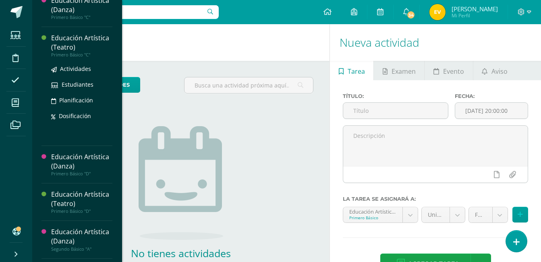
scroll to position [120, 0]
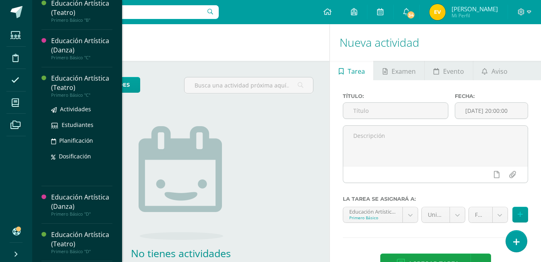
click at [58, 75] on div "Educación Artística (Teatro)" at bounding box center [81, 83] width 61 height 19
click at [59, 75] on div "Educación Artística (Teatro)" at bounding box center [81, 83] width 61 height 19
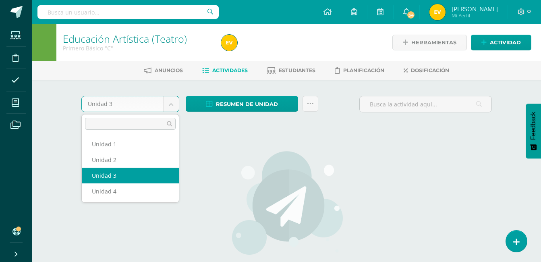
click at [169, 102] on body "Estudiantes Disciplina Asistencia Mis cursos Archivos Soporte Centro de ayuda Ú…" at bounding box center [270, 173] width 541 height 346
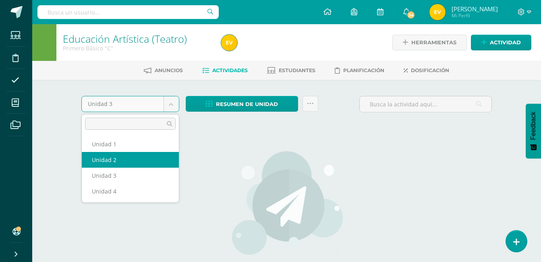
select select "Unidad 2"
click at [123, 158] on div "Unidad 3 Unidad 1 Unidad 2 Unidad 3 Unidad 4 Resumen de unidad Descargar como H…" at bounding box center [287, 213] width 418 height 235
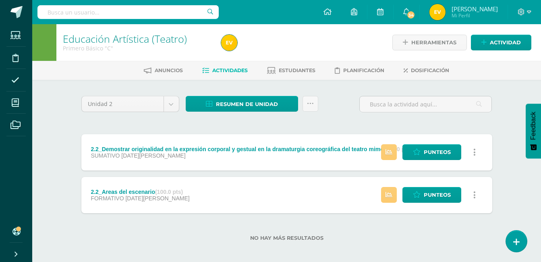
drag, startPoint x: 158, startPoint y: 190, endPoint x: 101, endPoint y: 186, distance: 57.0
click at [101, 186] on div "2.2_Areas del escenario (100.0 pts) FORMATIVO 15 de Mayo" at bounding box center [140, 195] width 118 height 36
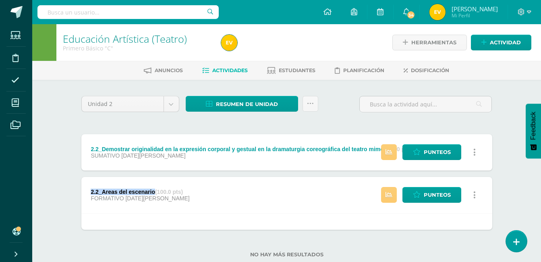
drag, startPoint x: 155, startPoint y: 191, endPoint x: 90, endPoint y: 191, distance: 64.5
click at [90, 191] on div "2.2_Areas del escenario (100.0 pts) FORMATIVO 15 de Mayo" at bounding box center [140, 195] width 118 height 36
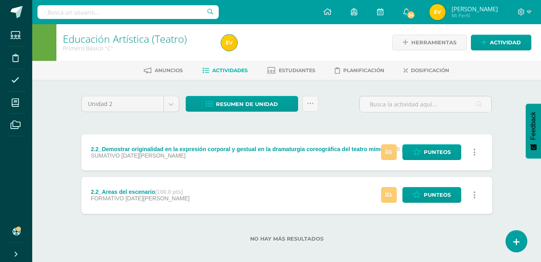
click at [90, 191] on div "2.2_Areas del escenario (100.0 pts) FORMATIVO 15 de Mayo" at bounding box center [140, 195] width 118 height 36
drag, startPoint x: 157, startPoint y: 191, endPoint x: 85, endPoint y: 193, distance: 72.2
click at [85, 193] on div "2.2_Areas del escenario (100.0 pts) FORMATIVO 15 de Mayo" at bounding box center [140, 195] width 118 height 36
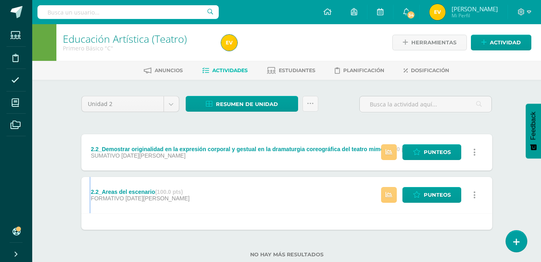
copy div "2.2_Areas del escenario"
drag, startPoint x: 149, startPoint y: 191, endPoint x: 178, endPoint y: 63, distance: 130.9
click at [178, 63] on div "Anuncios Actividades Estudiantes Planificación Dosificación" at bounding box center [296, 70] width 528 height 19
click at [174, 105] on body "Estudiantes Disciplina Asistencia Mis cursos Archivos Soporte Centro de ayuda Ú…" at bounding box center [270, 141] width 541 height 283
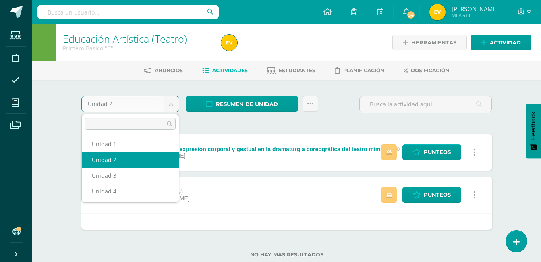
click at [174, 104] on body "Estudiantes Disciplina Asistencia Mis cursos Archivos Soporte Centro de ayuda Ú…" at bounding box center [270, 141] width 541 height 283
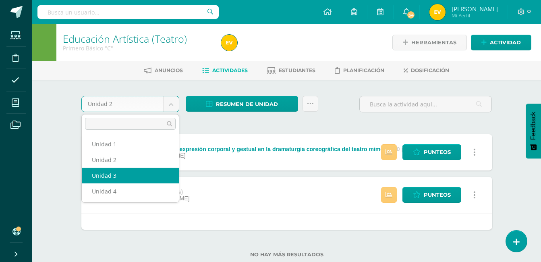
click at [121, 176] on div "2.2_Demostrar originalidad en la expresión corporal y gestual en la dramaturgia…" at bounding box center [286, 182] width 411 height 96
select select "Unidad 3"
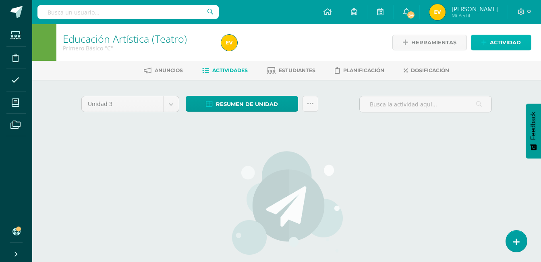
click at [482, 41] on link "Actividad" at bounding box center [501, 43] width 60 height 16
click at [0, 0] on div "Crea una nueva actividad Tarea Examen Evento Aviso Título: Fecha: 2025-08-11 20…" at bounding box center [0, 0] width 0 height 0
click at [486, 37] on link "Actividad" at bounding box center [501, 43] width 60 height 16
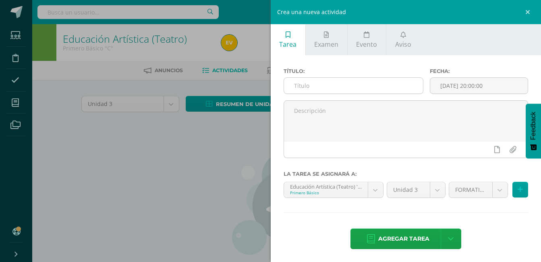
click at [318, 86] on input "text" at bounding box center [353, 86] width 139 height 16
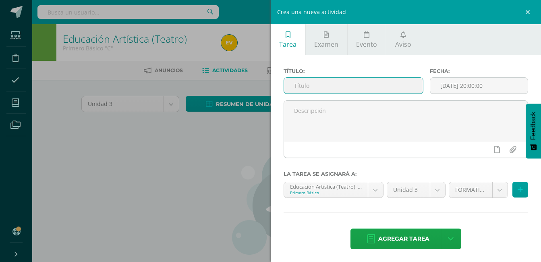
paste input "2.2_Areas del escenario"
click at [298, 87] on input "2.2_Areas del escenario" at bounding box center [353, 86] width 139 height 16
click at [299, 86] on input "2.2_Areas del escenario" at bounding box center [353, 86] width 139 height 16
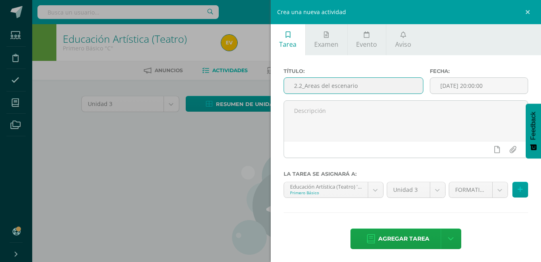
click at [345, 83] on input "2.2_Areas del escenario" at bounding box center [353, 86] width 139 height 16
click at [301, 85] on input "2.2_Areas del escenario" at bounding box center [353, 86] width 139 height 16
click at [374, 89] on input "2.2_Areas del escenario" at bounding box center [353, 86] width 139 height 16
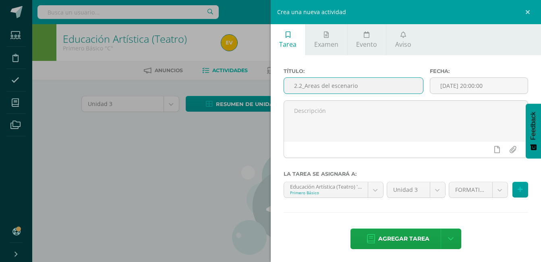
click at [374, 89] on input "2.2_Areas del escenario" at bounding box center [353, 86] width 139 height 16
click at [303, 85] on input "2.2_Areas del escenario" at bounding box center [353, 86] width 139 height 16
type input "3.2_Areas del escenario"
click at [406, 239] on span "Agregar tarea" at bounding box center [403, 239] width 51 height 20
click at [406, 239] on div "Título: 3.2_Areas del escenario Fecha: 2025-08-11 20:00:00 La tarea se asignará…" at bounding box center [406, 159] width 271 height 208
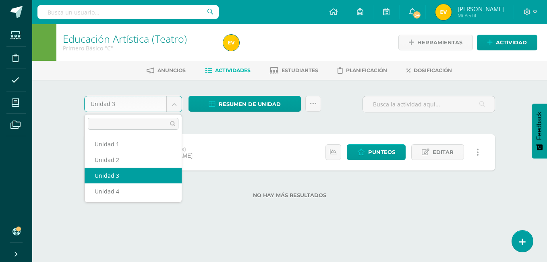
click at [173, 102] on body "Tarea asignada exitosamente Estudiantes Disciplina Asistencia Mis cursos Archiv…" at bounding box center [273, 112] width 547 height 224
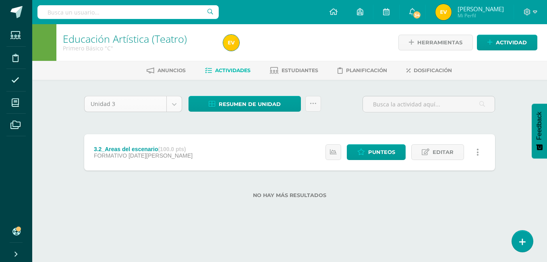
click at [172, 102] on body "Tarea asignada exitosamente Estudiantes Disciplina Asistencia Mis cursos Archiv…" at bounding box center [273, 112] width 547 height 224
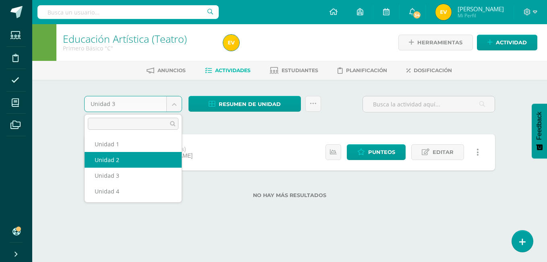
select select "Unidad 2"
click at [100, 162] on div "3.2_Areas del escenario (100.0 pts) FORMATIVO 11 de Agosto" at bounding box center [143, 152] width 118 height 36
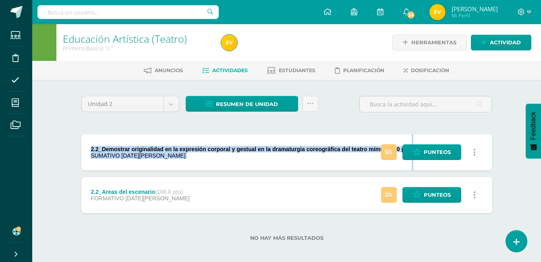
drag, startPoint x: 91, startPoint y: 147, endPoint x: 375, endPoint y: 147, distance: 283.3
click at [375, 147] on div "2.2_Demostrar originalidad en la expresión corporal y gestual en la dramaturgia…" at bounding box center [286, 152] width 411 height 36
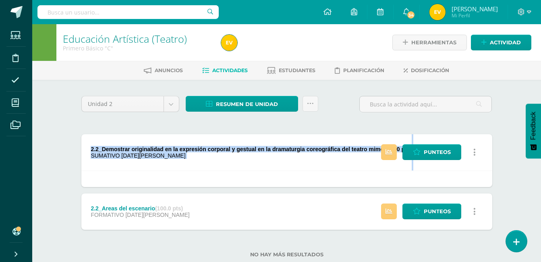
drag, startPoint x: 375, startPoint y: 147, endPoint x: 334, endPoint y: 147, distance: 41.1
copy div "2.2_Demostrar originalidad en la expresión corporal y gestual en la dramaturgia…"
click at [341, 19] on link at bounding box center [327, 12] width 27 height 24
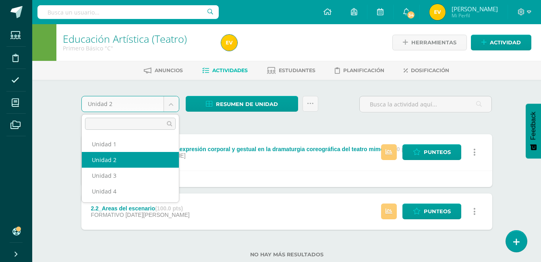
click at [171, 102] on body "Estudiantes Disciplina Asistencia Mis cursos Archivos Soporte Centro de ayuda Ú…" at bounding box center [270, 141] width 541 height 283
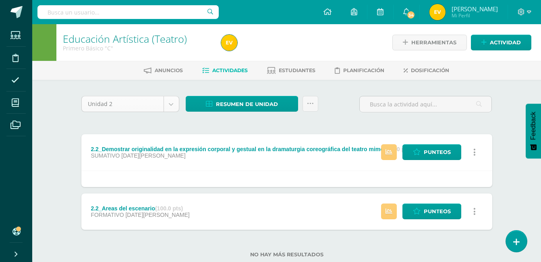
click at [171, 101] on body "Estudiantes Disciplina Asistencia Mis cursos Archivos Soporte Centro de ayuda Ú…" at bounding box center [270, 141] width 541 height 283
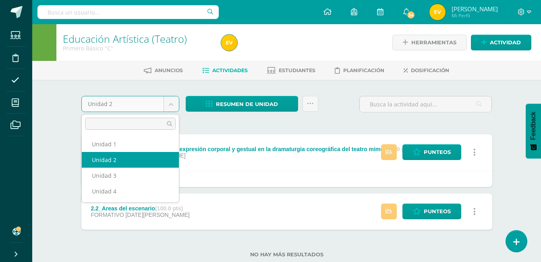
click at [171, 101] on body "Estudiantes Disciplina Asistencia Mis cursos Archivos Soporte Centro de ayuda Ú…" at bounding box center [270, 141] width 541 height 283
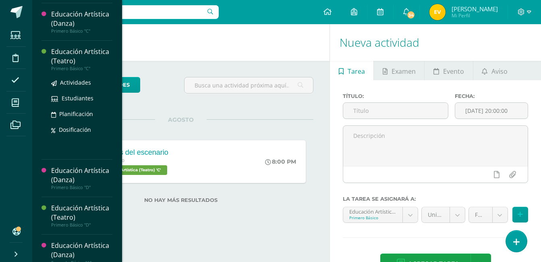
scroll to position [161, 0]
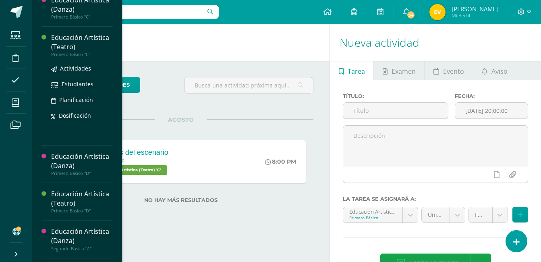
click at [65, 48] on div "Educación Artística (Teatro)" at bounding box center [81, 42] width 61 height 19
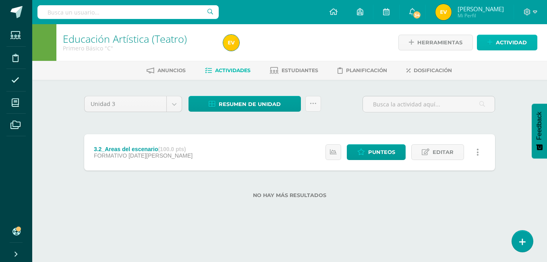
click at [490, 44] on icon at bounding box center [490, 42] width 5 height 7
click at [0, 0] on div "Crea una nueva actividad Tarea Examen Evento Aviso Título: Fecha: [DATE] 20:00:…" at bounding box center [0, 0] width 0 height 0
click at [491, 41] on icon at bounding box center [490, 42] width 5 height 7
click at [0, 0] on ul "Tarea Examen Evento Aviso" at bounding box center [0, 0] width 0 height 0
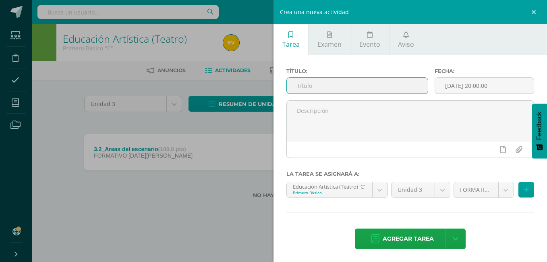
click at [322, 86] on input "text" at bounding box center [357, 86] width 141 height 16
paste input "2.2_Demostrar originalidad en la expresión corporal y gestual en la dramaturgia…"
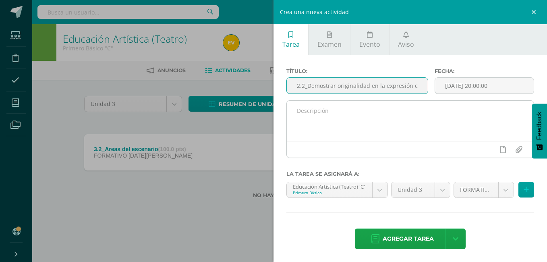
click at [345, 148] on div at bounding box center [410, 149] width 247 height 17
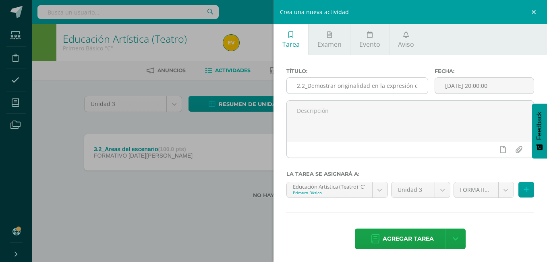
click at [300, 86] on input "2.2_Demostrar originalidad en la expresión corporal y gestual en la dramaturgia…" at bounding box center [357, 86] width 141 height 16
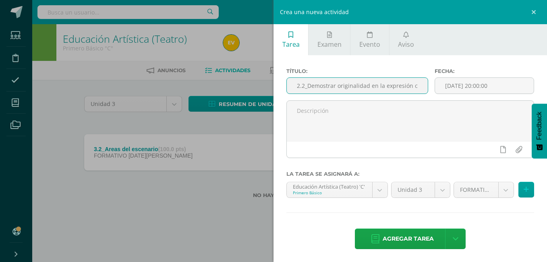
click at [302, 86] on input "2.2_Demostrar originalidad en la expresión corporal y gestual en la dramaturgia…" at bounding box center [357, 86] width 141 height 16
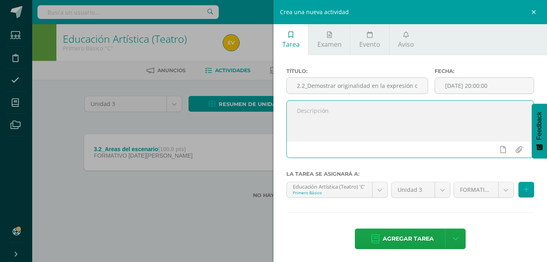
click at [364, 115] on textarea at bounding box center [410, 121] width 247 height 40
click at [305, 86] on input "2.2_Demostrar originalidad en la expresión corporal y gestual en la dramaturgia…" at bounding box center [357, 86] width 141 height 16
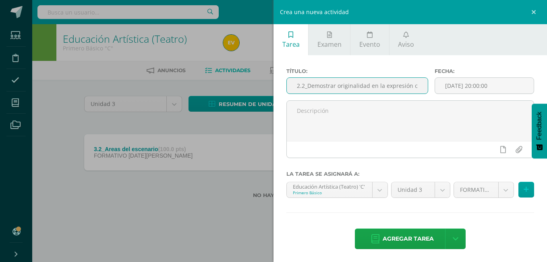
click at [300, 86] on input "2.2_Demostrar originalidad en la expresión corporal y gestual en la dramaturgia…" at bounding box center [357, 86] width 141 height 16
click at [364, 84] on input "2.2_Demostrar originalidad en la expresión corporal y gestual en la dramaturgia…" at bounding box center [357, 86] width 141 height 16
click at [305, 87] on input "2.2_Demostrar originalidad en la expresión corporal y gestual en la dramaturgia…" at bounding box center [357, 86] width 141 height 16
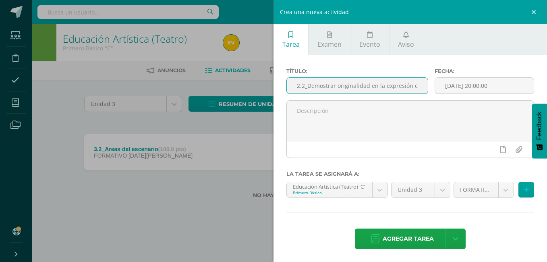
click at [305, 87] on input "2.2_Demostrar originalidad en la expresión corporal y gestual en la dramaturgia…" at bounding box center [357, 86] width 141 height 16
click at [356, 87] on input "2.2_Demostrar originalidad en la expresión corporal y gestual en la dramaturgia…" at bounding box center [357, 86] width 141 height 16
click at [308, 85] on input "2.2_Demostrar originalidad en la expresión corporal y gestual en la dramaturgia…" at bounding box center [357, 86] width 141 height 16
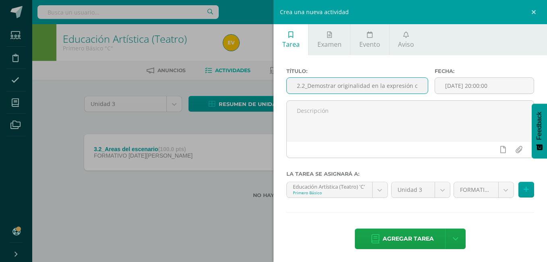
click at [358, 88] on input "2.2_Demostrar originalidad en la expresión corporal y gestual en la dramaturgia…" at bounding box center [357, 86] width 141 height 16
click at [304, 84] on input "2.2_Demostrar originalidad en la expresión corporal y gestual en la dramaturgia…" at bounding box center [357, 86] width 141 height 16
click at [372, 89] on input "2.2_Demostrar originalidad en la expresión corporal y gestual en la dramaturgia…" at bounding box center [357, 86] width 141 height 16
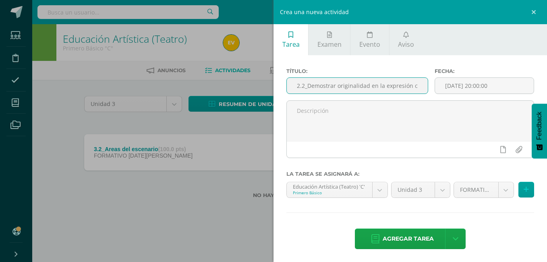
click at [372, 89] on input "2.2_Demostrar originalidad en la expresión corporal y gestual en la dramaturgia…" at bounding box center [357, 86] width 141 height 16
drag, startPoint x: 304, startPoint y: 84, endPoint x: 304, endPoint y: 89, distance: 5.2
click at [304, 87] on input "2.2_Demostrar originalidad en la expresión corporal y gestual en la dramaturgia…" at bounding box center [357, 86] width 141 height 16
drag, startPoint x: 403, startPoint y: 86, endPoint x: 461, endPoint y: 98, distance: 59.7
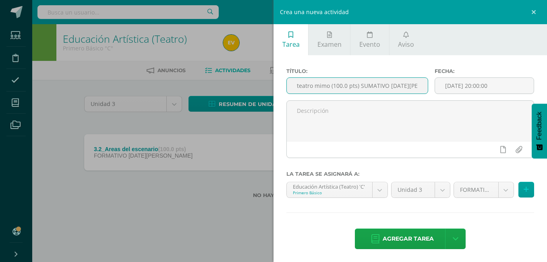
click at [461, 98] on div "Título: 3.2_Demostrar originalidad en la expresión corporal y gestual en la dra…" at bounding box center [410, 84] width 254 height 32
click at [461, 98] on div "Fecha: 2025-08-11 20:00:00" at bounding box center [485, 84] width 106 height 32
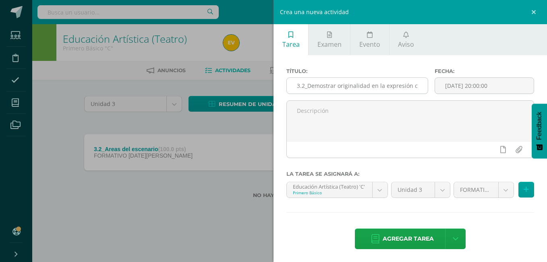
click at [413, 87] on input "3.2_Demostrar originalidad en la expresión corporal y gestual en la dramaturgia…" at bounding box center [357, 86] width 141 height 16
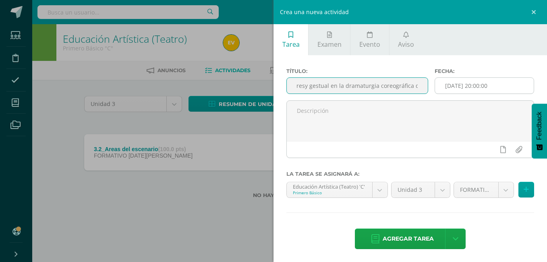
scroll to position [0, 230]
drag, startPoint x: 308, startPoint y: 86, endPoint x: 454, endPoint y: 89, distance: 145.9
click at [454, 89] on div "Título: 3.2_Demostrar originalidad en la expresy gestual en la dramaturgia core…" at bounding box center [410, 84] width 254 height 32
type input "3.2_Demostrar originalidad en la expresy gestual en la dramaturgia coreográfica…"
click at [454, 89] on input "[DATE] 20:00:00" at bounding box center [484, 86] width 99 height 16
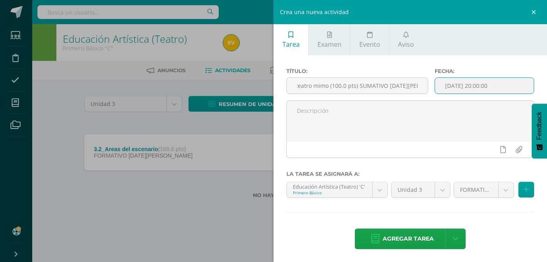
scroll to position [0, 0]
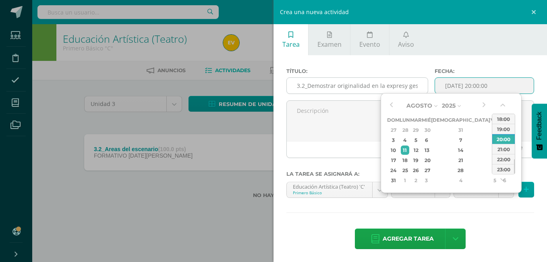
type input "2025-08-11 20:00"
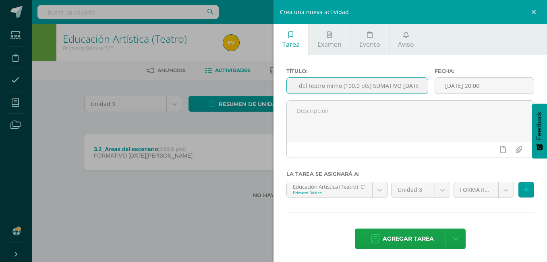
scroll to position [0, 230]
drag, startPoint x: 299, startPoint y: 86, endPoint x: 431, endPoint y: 87, distance: 131.8
click at [431, 87] on div "Título: 3.2_Demostrar originalidad en la expresy gestual en la dramaturgia core…" at bounding box center [410, 84] width 254 height 32
click at [432, 87] on div "Fecha: 2025-08-11 20:00" at bounding box center [485, 84] width 106 height 32
drag, startPoint x: 363, startPoint y: 84, endPoint x: 434, endPoint y: 89, distance: 71.1
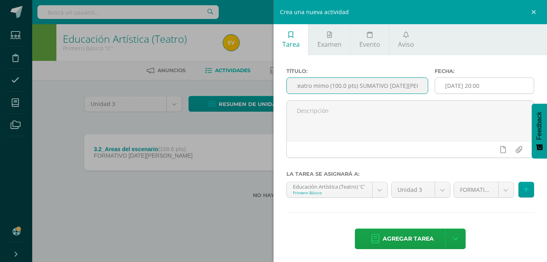
click at [434, 89] on div "Título: 3.2_Demostrar originalidad en la expresy gestual en la dramaturgia core…" at bounding box center [410, 84] width 254 height 32
click at [418, 86] on input "3.2_Demostrar originalidad en la expresy gestual en la dramaturgia coreográfica…" at bounding box center [357, 86] width 141 height 16
click at [421, 85] on input "3.2_Demostrar originalidad en la expresy gestual en la dramaturgia coreográfica…" at bounding box center [357, 86] width 141 height 16
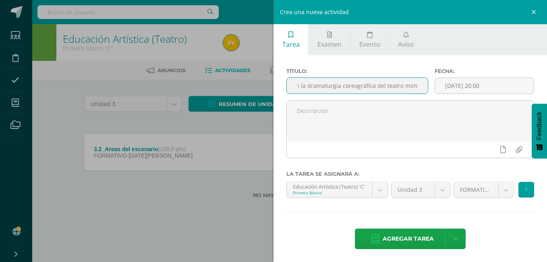
click at [421, 85] on input "3.2_Demostrar originalidad en la expresy gestual en la dramaturgia coreográfica…" at bounding box center [357, 86] width 141 height 16
drag, startPoint x: 421, startPoint y: 85, endPoint x: 334, endPoint y: 83, distance: 86.7
click at [334, 83] on input "3.2_Demostrar originalidad en la expresy gestual en la dramaturgia coreográfica…" at bounding box center [357, 86] width 141 height 16
drag, startPoint x: 300, startPoint y: 84, endPoint x: 437, endPoint y: 92, distance: 137.7
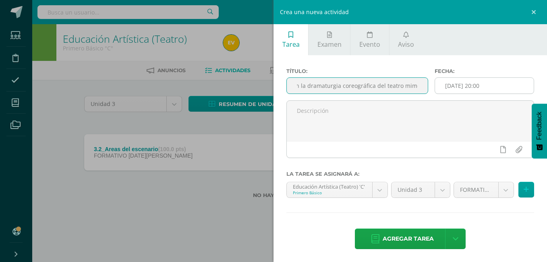
click at [437, 92] on div "Título: 3.2_Demostrar originalidad en la expresy gestual en la dramaturgia core…" at bounding box center [410, 84] width 254 height 32
click at [437, 92] on input "2025-08-11 20:00" at bounding box center [484, 86] width 99 height 16
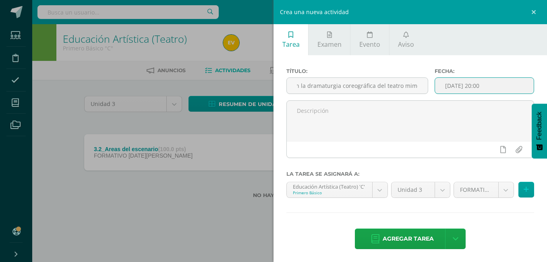
scroll to position [0, 0]
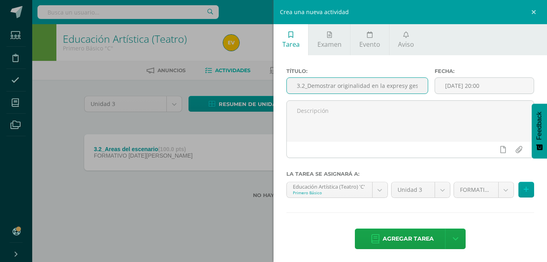
click at [403, 86] on input "3.2_Demostrar originalidad en la expresy gestual en la dramaturgia coreográfica…" at bounding box center [357, 86] width 141 height 16
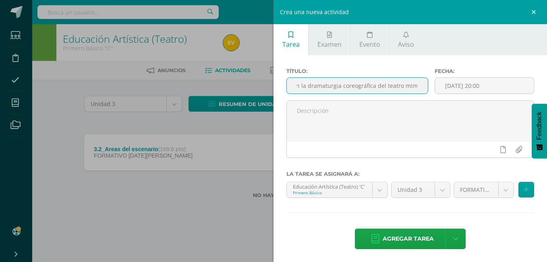
drag, startPoint x: 412, startPoint y: 87, endPoint x: 418, endPoint y: 87, distance: 6.4
click at [418, 87] on input "3.2_Demostrar originalidad en la expresión ygestual en la dramaturgia coreográf…" at bounding box center [357, 86] width 141 height 16
click at [330, 81] on input "3.2_Demostrar originalidad en la expresión ygestual en la dramaturgia coreográf…" at bounding box center [357, 86] width 141 height 16
click at [343, 84] on input "3.2_Demostrar originalidad en la expresión ygestual en la dramaturgia coreográf…" at bounding box center [357, 86] width 141 height 16
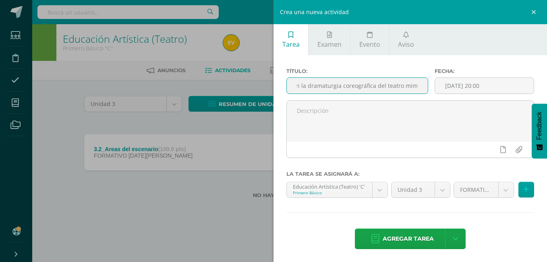
click at [343, 84] on input "3.2_Demostrar originalidad en la expresión ygestual en la dramaturgia coreográf…" at bounding box center [357, 86] width 141 height 16
drag, startPoint x: 337, startPoint y: 84, endPoint x: 316, endPoint y: 83, distance: 20.2
click at [381, 87] on input "3.2_Demostrar originalidad en la expresión ygestual en la dramcoreográficaaturg…" at bounding box center [357, 86] width 141 height 16
click at [390, 84] on input "3.2_Demostrar originalidad en la expresión ygestual en la dramcoreográficaaturg…" at bounding box center [357, 86] width 141 height 16
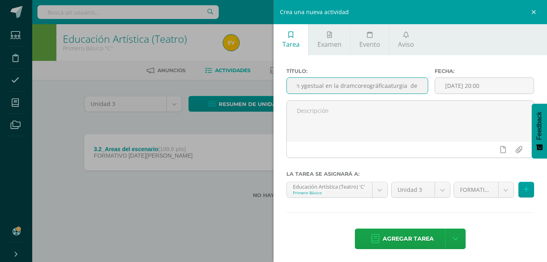
click at [366, 83] on input "3.2_Demostrar originalidad en la expresión ygestual en la dramcoreográficaaturg…" at bounding box center [357, 86] width 141 height 16
click at [302, 85] on input "3.2_Demostrar originalidad en la expresión ygestual en la dramcoreográficaaturg…" at bounding box center [357, 86] width 141 height 16
click at [332, 86] on input "3.2_Demostrar originalidad en la expresión ygestual en la dramcoreográficaaturg…" at bounding box center [357, 86] width 141 height 16
click at [330, 86] on input "3.2_Demostrar originalidad en la expresión ygestual en la dramcoreográficaaturg…" at bounding box center [357, 86] width 141 height 16
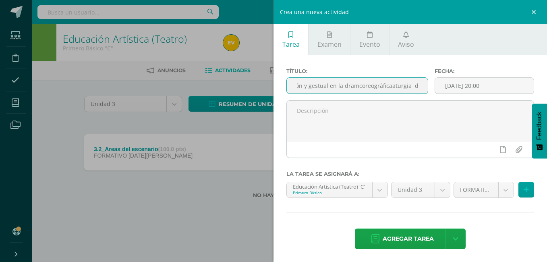
click at [354, 86] on input "3.2_Demostrar originalidad en la expresión y gestual en la dramcoreográficaatur…" at bounding box center [357, 86] width 141 height 16
click at [358, 86] on input "3.2_Demostrar originalidad en la expresión y gestual en la dramcoreográficaatur…" at bounding box center [357, 86] width 141 height 16
click at [341, 80] on input "3.2_Demostrar originalidad en la expresión y gestual en la dramcoreográficaatur…" at bounding box center [357, 86] width 141 height 16
drag, startPoint x: 416, startPoint y: 85, endPoint x: 266, endPoint y: 85, distance: 150.7
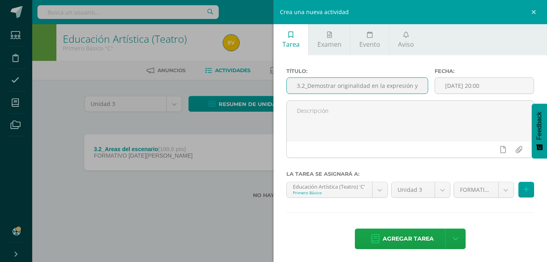
click at [266, 85] on div "Crea una nueva actividad Tarea Examen Evento Aviso Título: 3.2_Demostrar origin…" at bounding box center [273, 131] width 547 height 262
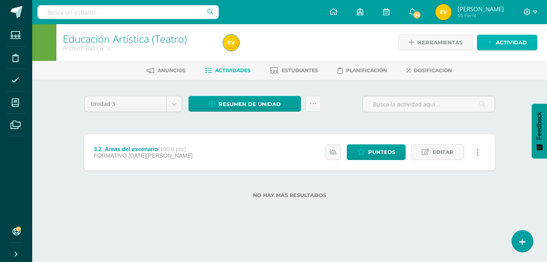
click at [486, 46] on link "Actividad" at bounding box center [507, 43] width 60 height 16
click at [0, 0] on div "Crea una nueva actividad Tarea Examen Evento Aviso Título: 3.2_Demostrar origin…" at bounding box center [0, 0] width 0 height 0
click at [480, 43] on link "Actividad" at bounding box center [507, 43] width 60 height 16
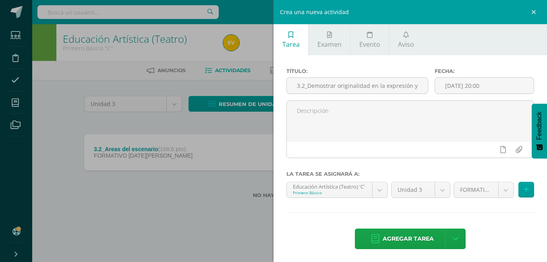
click at [480, 43] on ul "Tarea Examen Evento Aviso" at bounding box center [411, 39] width 274 height 31
type input "teatro mimo"
drag, startPoint x: 353, startPoint y: 83, endPoint x: 262, endPoint y: 83, distance: 91.9
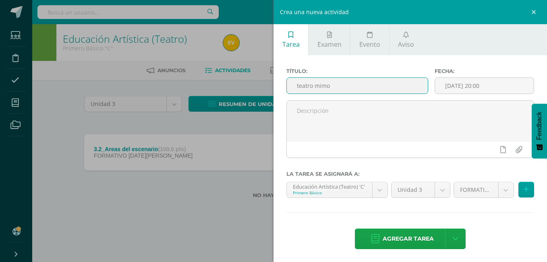
click at [262, 83] on div "Crea una nueva actividad Tarea Examen Evento Aviso Título: teatro mimo Fecha: 2…" at bounding box center [273, 131] width 547 height 262
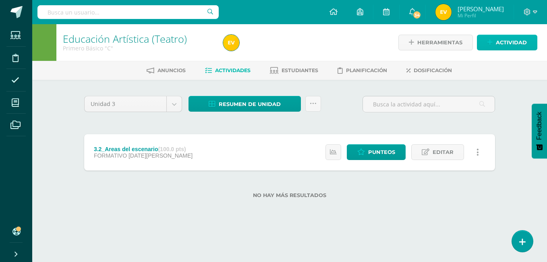
click at [485, 39] on link "Actividad" at bounding box center [507, 43] width 60 height 16
click at [0, 0] on div "Crea una nueva actividad Tarea Examen Evento Aviso Título: Fecha: 2025-08-11 20…" at bounding box center [0, 0] width 0 height 0
click at [507, 37] on span "Actividad" at bounding box center [511, 42] width 31 height 15
click at [0, 0] on ul "Tarea Examen Evento Aviso" at bounding box center [0, 0] width 0 height 0
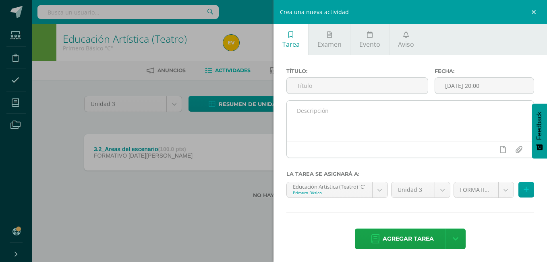
click at [318, 111] on textarea at bounding box center [410, 121] width 247 height 40
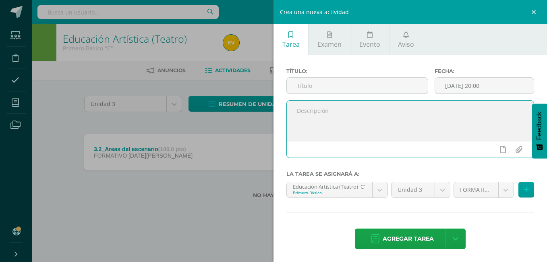
paste textarea "2.2_Demostrar originalidad en la expresión corporal y gestual en la dramaturgia…"
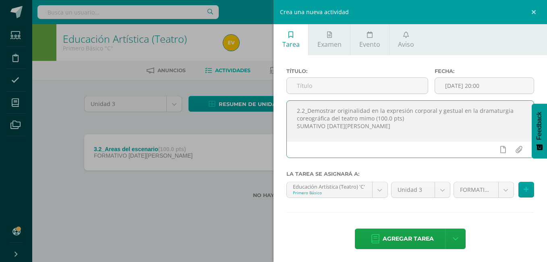
drag, startPoint x: 377, startPoint y: 121, endPoint x: 399, endPoint y: 124, distance: 22.4
click at [399, 124] on textarea "2.2_Demostrar originalidad en la expresión corporal y gestual en la dramaturgia…" at bounding box center [410, 121] width 247 height 40
click at [299, 112] on textarea "2.2_Demostrar originalidad en la expresión corporal y gestual en la dramaturgia…" at bounding box center [410, 121] width 247 height 40
click at [406, 123] on textarea "3.2_Demostrar originalidad en la expresión corporal y gestual en la dramaturgia…" at bounding box center [410, 121] width 247 height 40
click at [405, 123] on textarea "3.2_Demostrar originalidad en la expresión corporal y gestual en la dramaturgia…" at bounding box center [410, 121] width 247 height 40
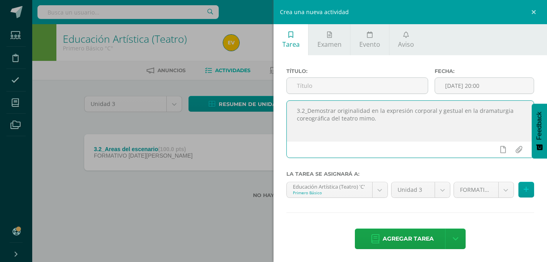
drag, startPoint x: 299, startPoint y: 108, endPoint x: 399, endPoint y: 121, distance: 100.4
click at [399, 121] on textarea "3.2_Demostrar originalidad en la expresión corporal y gestual en la dramaturgia…" at bounding box center [410, 121] width 247 height 40
type textarea "3.2_Demostrar originalidad en la expresión corporal y gestual en la dramaturgia…"
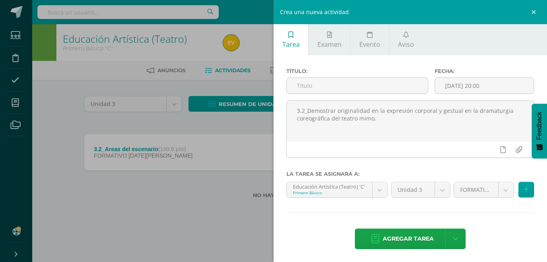
drag, startPoint x: 351, startPoint y: 118, endPoint x: 383, endPoint y: 159, distance: 51.7
click at [383, 159] on div "3.2_Demostrar originalidad en la expresión corporal y gestual en la dramaturgia…" at bounding box center [410, 132] width 254 height 64
click at [322, 85] on input "text" at bounding box center [357, 86] width 141 height 16
paste input "3.2_Demostrar originalidad en la expresión corporal y gestual en la dramaturgia…"
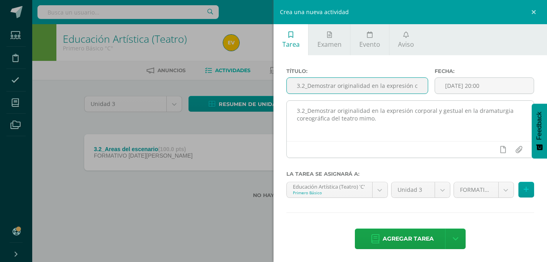
scroll to position [0, 171]
type input "3.2_Demostrar originalidad en la expresión corporal y gestual en la dramaturgia…"
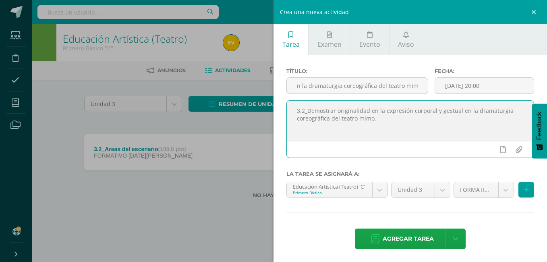
scroll to position [0, 0]
drag, startPoint x: 389, startPoint y: 125, endPoint x: 291, endPoint y: 112, distance: 99.6
click at [291, 112] on textarea "3.2_Demostrar originalidad en la expresión corporal y gestual en la dramaturgia…" at bounding box center [410, 121] width 247 height 40
click at [502, 190] on body "Estudiantes Disciplina Asistencia Mis cursos Archivos Soporte Centro de ayuda Ú…" at bounding box center [273, 112] width 547 height 224
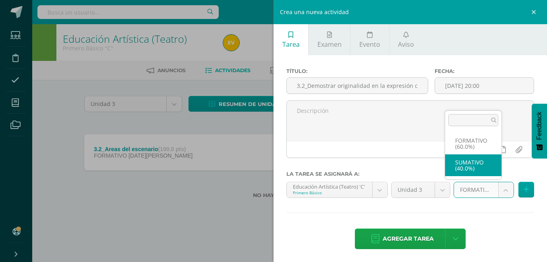
select select "212592"
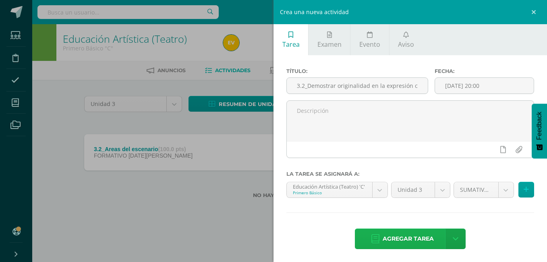
click at [401, 236] on span "Agregar tarea" at bounding box center [408, 239] width 51 height 20
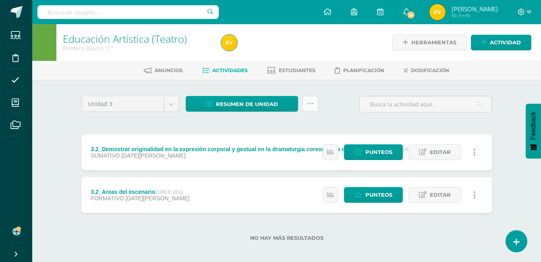
click at [313, 102] on icon at bounding box center [310, 103] width 7 height 7
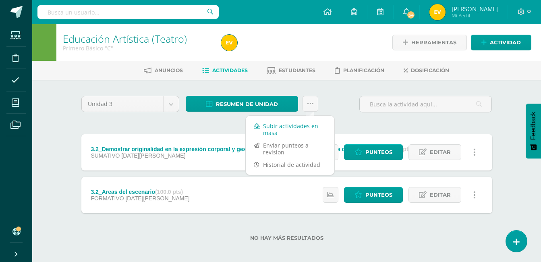
click at [272, 128] on link "Subir actividades en masa" at bounding box center [290, 129] width 89 height 19
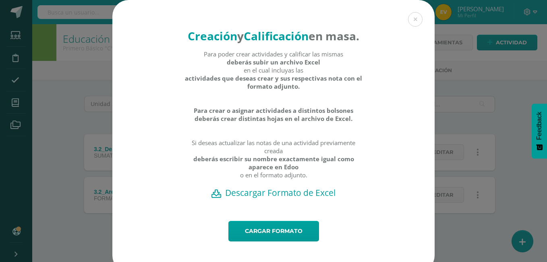
click at [272, 198] on h2 "Descargar Formato de Excel" at bounding box center [274, 192] width 294 height 11
click at [287, 241] on link "Cargar formato" at bounding box center [274, 231] width 91 height 21
click at [293, 241] on link "Cargar formato" at bounding box center [274, 231] width 91 height 21
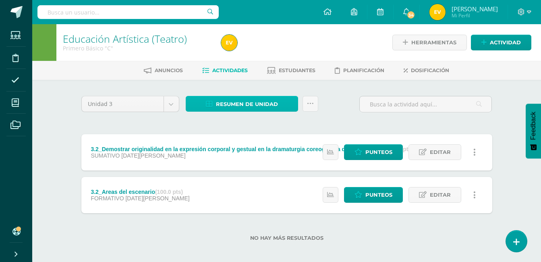
click at [279, 105] on link "Resumen de unidad" at bounding box center [242, 104] width 112 height 16
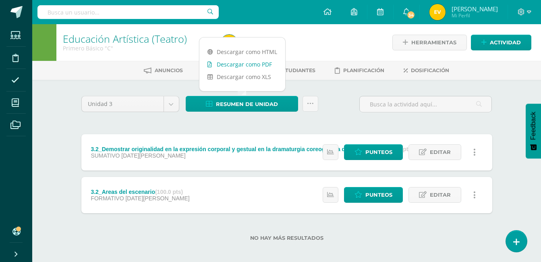
click at [250, 60] on link "Descargar como PDF" at bounding box center [242, 64] width 86 height 12
